Goal: Task Accomplishment & Management: Use online tool/utility

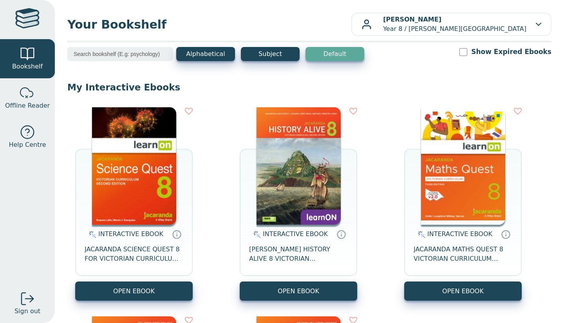
click at [184, 171] on div "INTERACTIVE EBOOK JACARANDA SCIENCE QUEST 8 FOR VICTORIAN CURRICULUM LEARNON 2E…" at bounding box center [133, 203] width 117 height 193
click at [178, 171] on div "INTERACTIVE EBOOK JACARANDA SCIENCE QUEST 8 FOR VICTORIAN CURRICULUM LEARNON 2E…" at bounding box center [133, 203] width 117 height 193
click at [168, 171] on img at bounding box center [134, 165] width 84 height 117
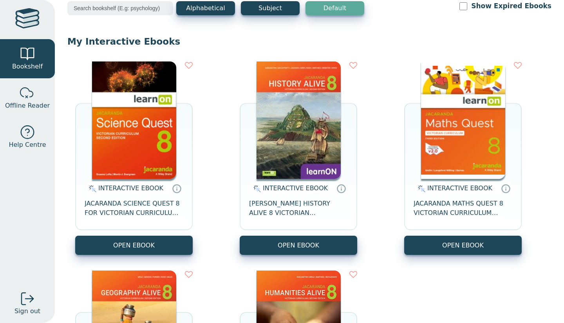
scroll to position [36, 0]
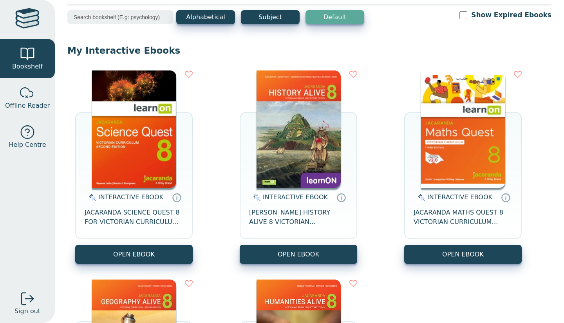
click at [503, 275] on div "INTERACTIVE EBOOK JACARANDA SCIENCE QUEST 8 FOR VICTORIAN CURRICULUM LEARNON 2E…" at bounding box center [309, 272] width 484 height 418
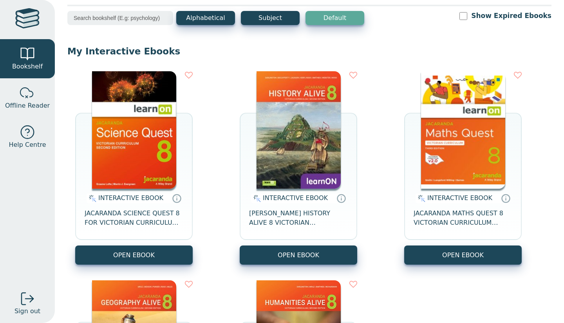
click at [507, 276] on div "INTERACTIVE EBOOK JACARANDA SCIENCE QUEST 8 FOR VICTORIAN CURRICULUM LEARNON 2E…" at bounding box center [309, 272] width 484 height 418
click at [150, 154] on img at bounding box center [134, 129] width 84 height 117
